Goal: Browse casually: Explore the website without a specific task or goal

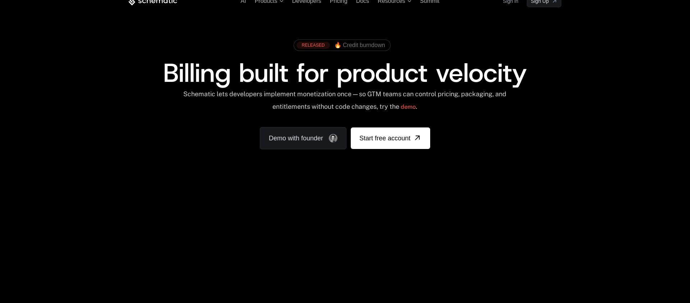
scroll to position [14, 0]
click at [413, 108] on link "demo" at bounding box center [408, 106] width 15 height 17
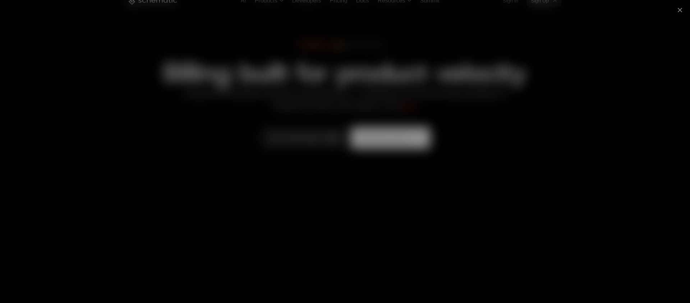
scroll to position [0, 0]
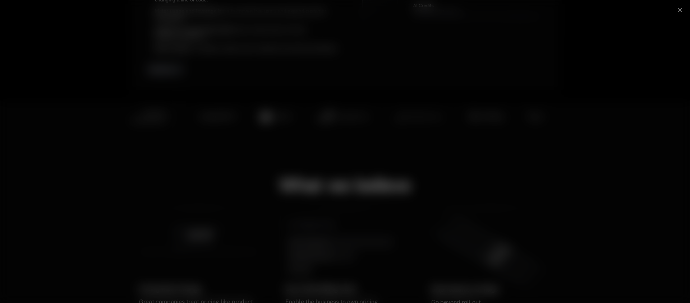
scroll to position [416, 0]
